Goal: Find specific page/section

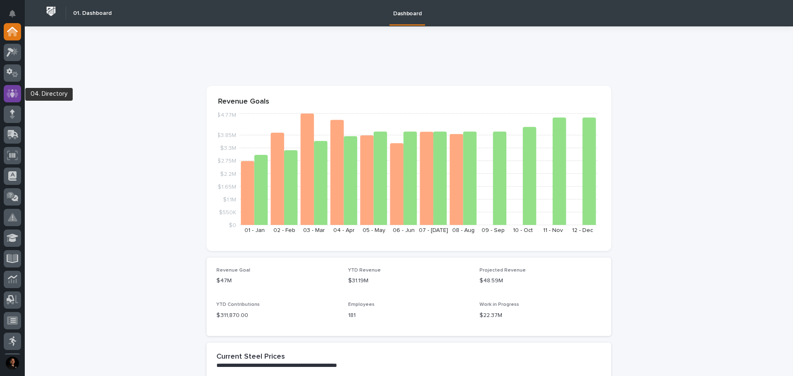
click at [13, 95] on icon at bounding box center [12, 93] width 5 height 8
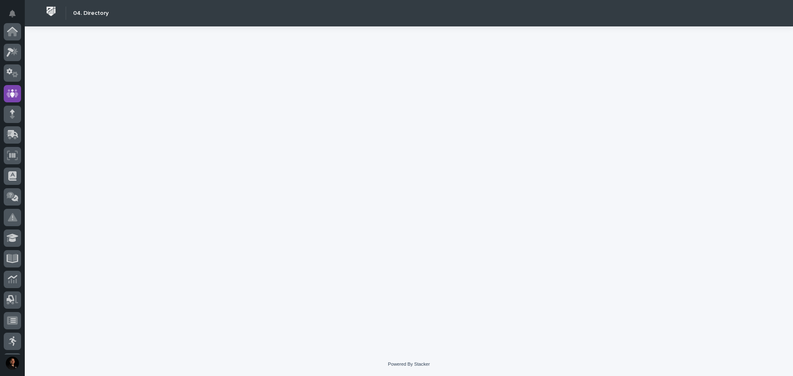
scroll to position [62, 0]
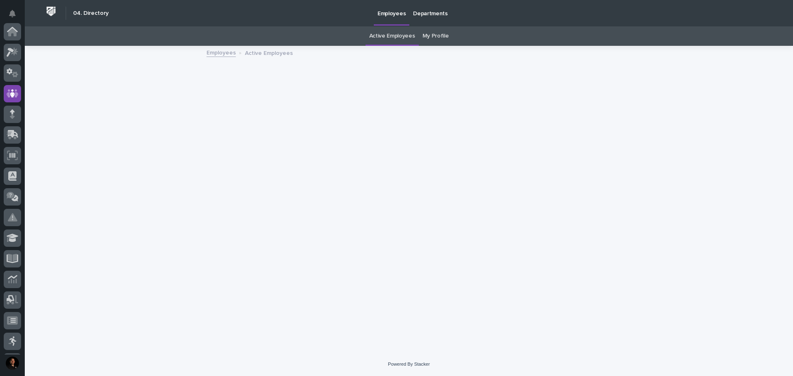
scroll to position [62, 0]
click at [435, 33] on link "My Profile" at bounding box center [435, 35] width 26 height 19
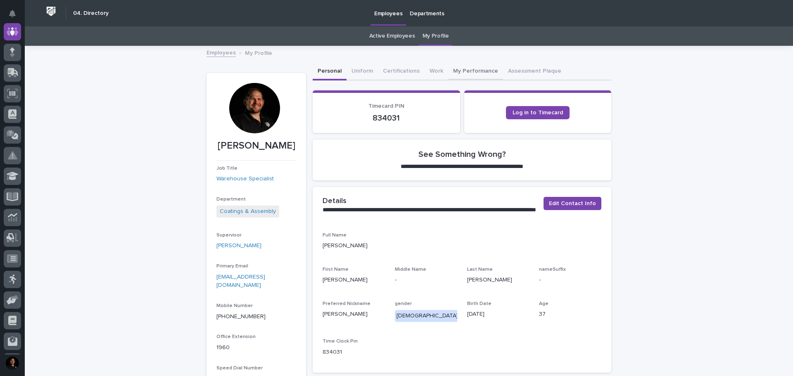
click at [473, 71] on button "My Performance" at bounding box center [475, 71] width 55 height 17
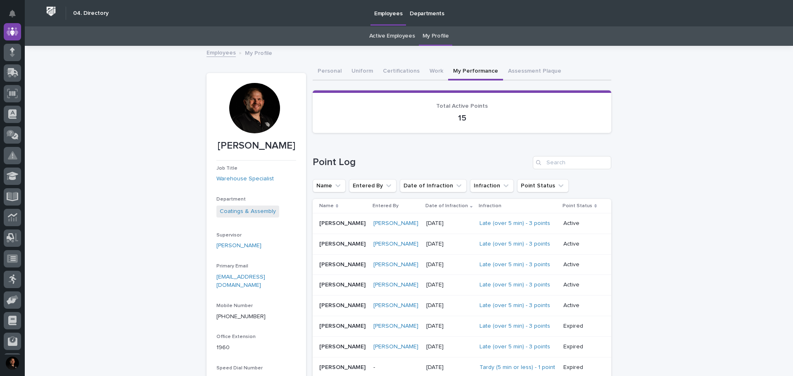
scroll to position [41, 0]
